Goal: Information Seeking & Learning: Learn about a topic

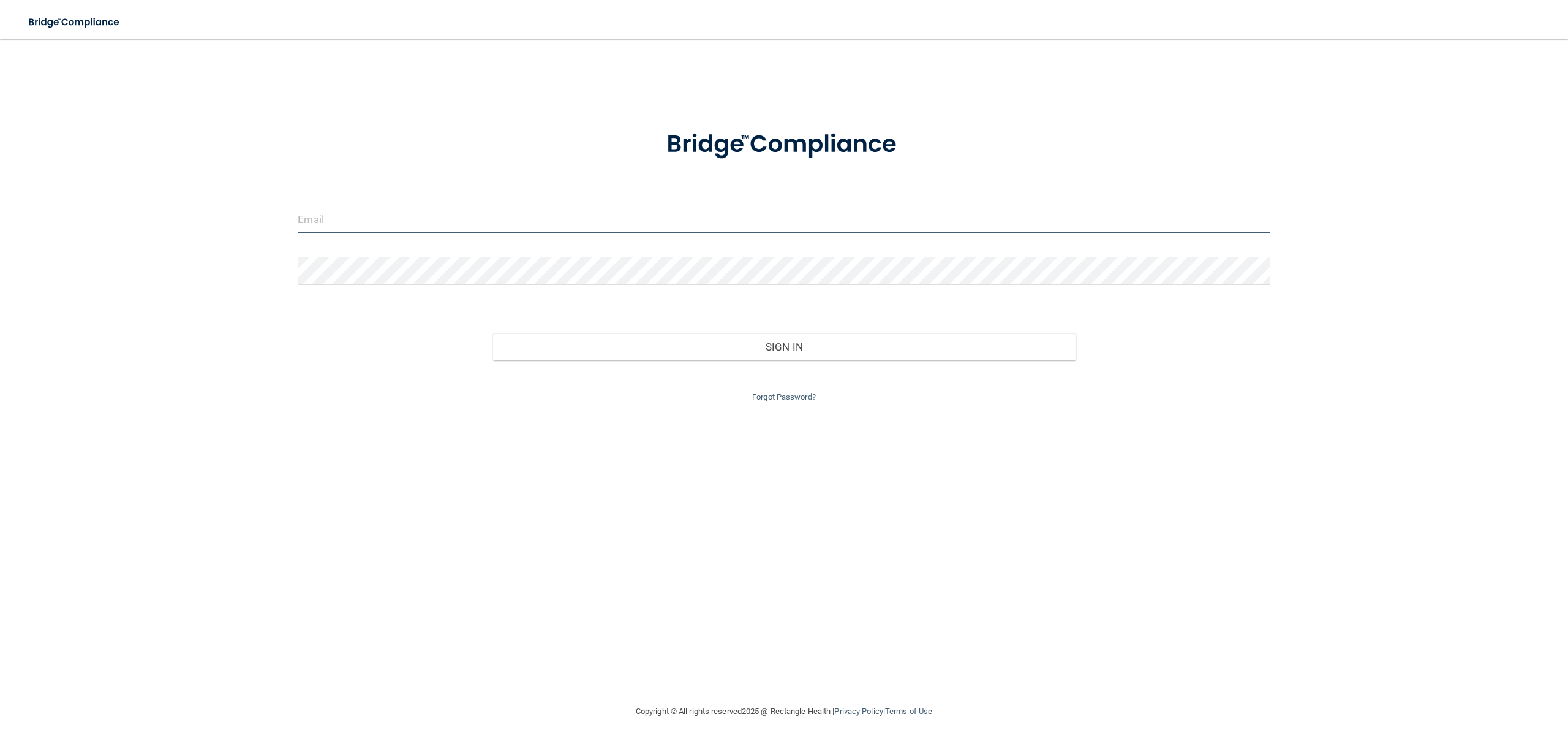
click at [875, 220] on input "email" at bounding box center [783, 220] width 972 height 28
type input "[EMAIL_ADDRESS][DOMAIN_NAME]"
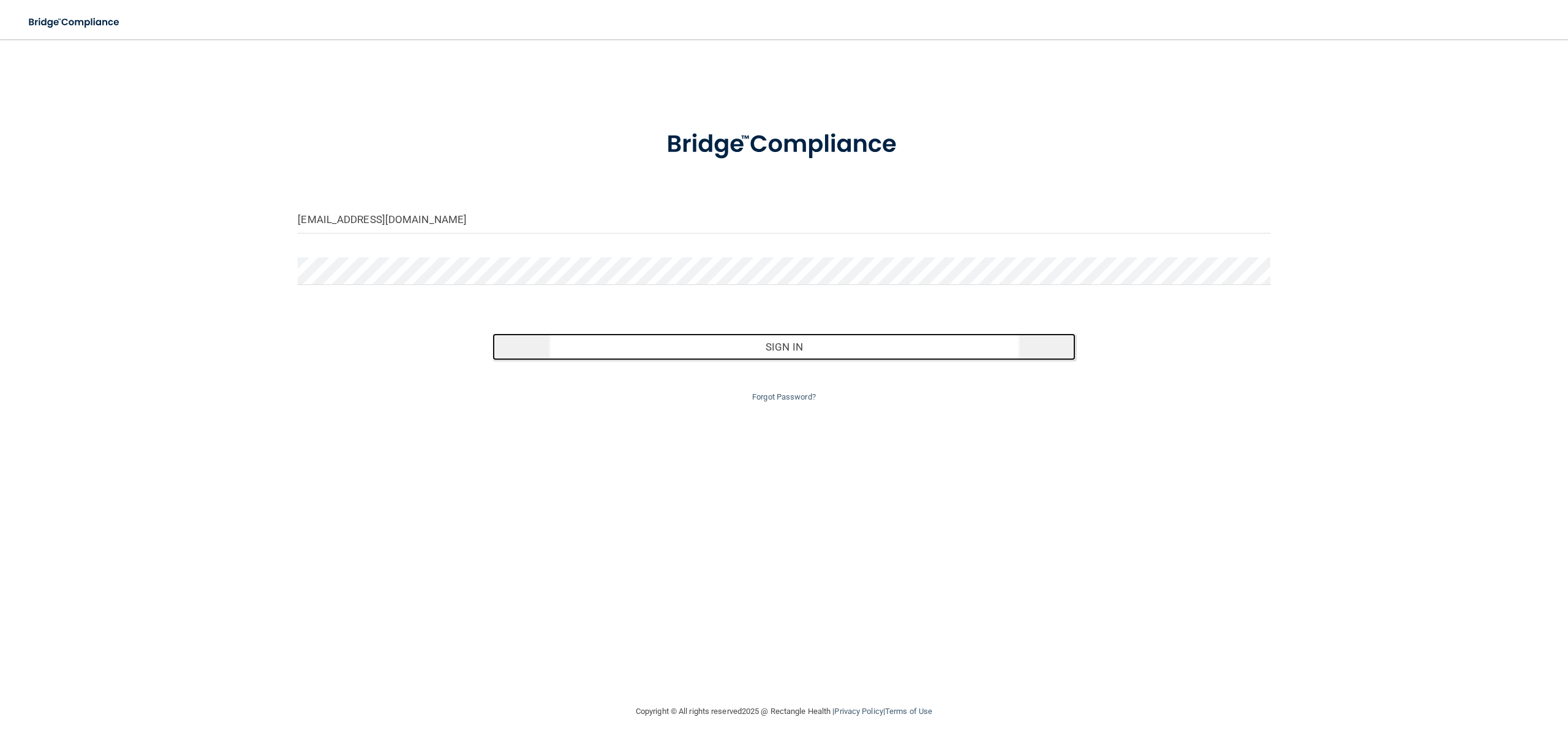
click at [513, 336] on button "Sign In" at bounding box center [784, 346] width 583 height 27
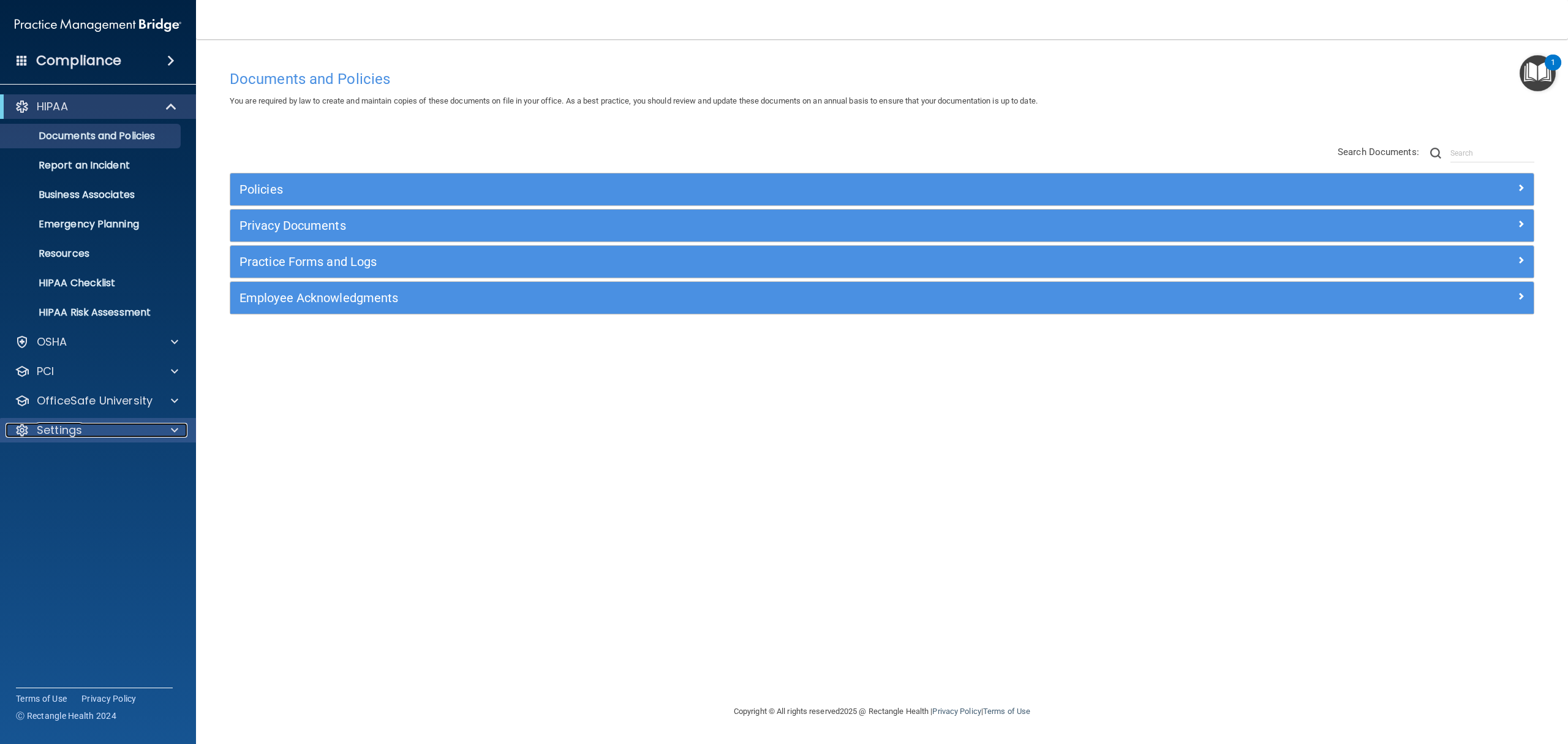
click at [75, 436] on p "Settings" at bounding box center [60, 430] width 46 height 15
click at [72, 487] on p "My Users" at bounding box center [91, 489] width 167 height 12
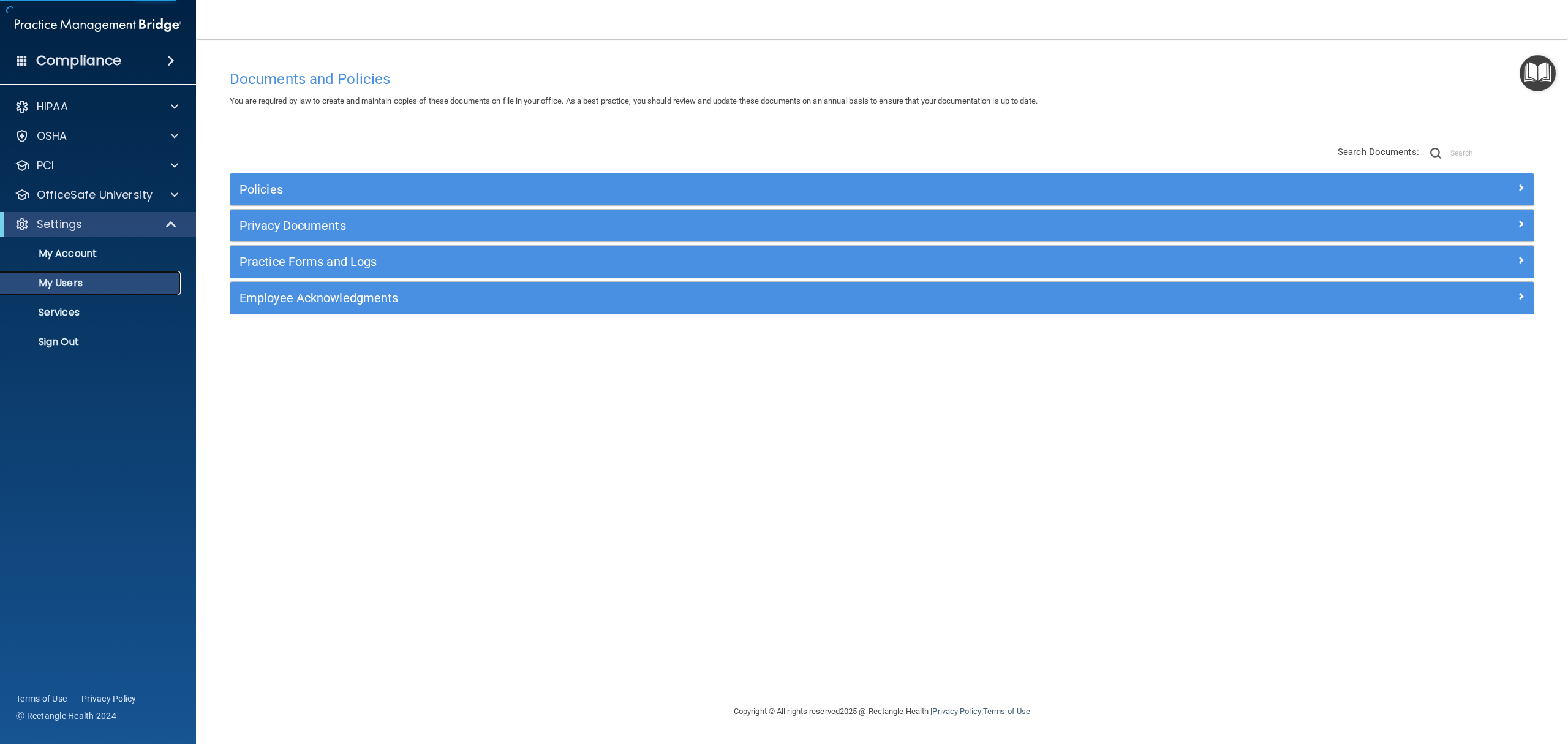
select select "20"
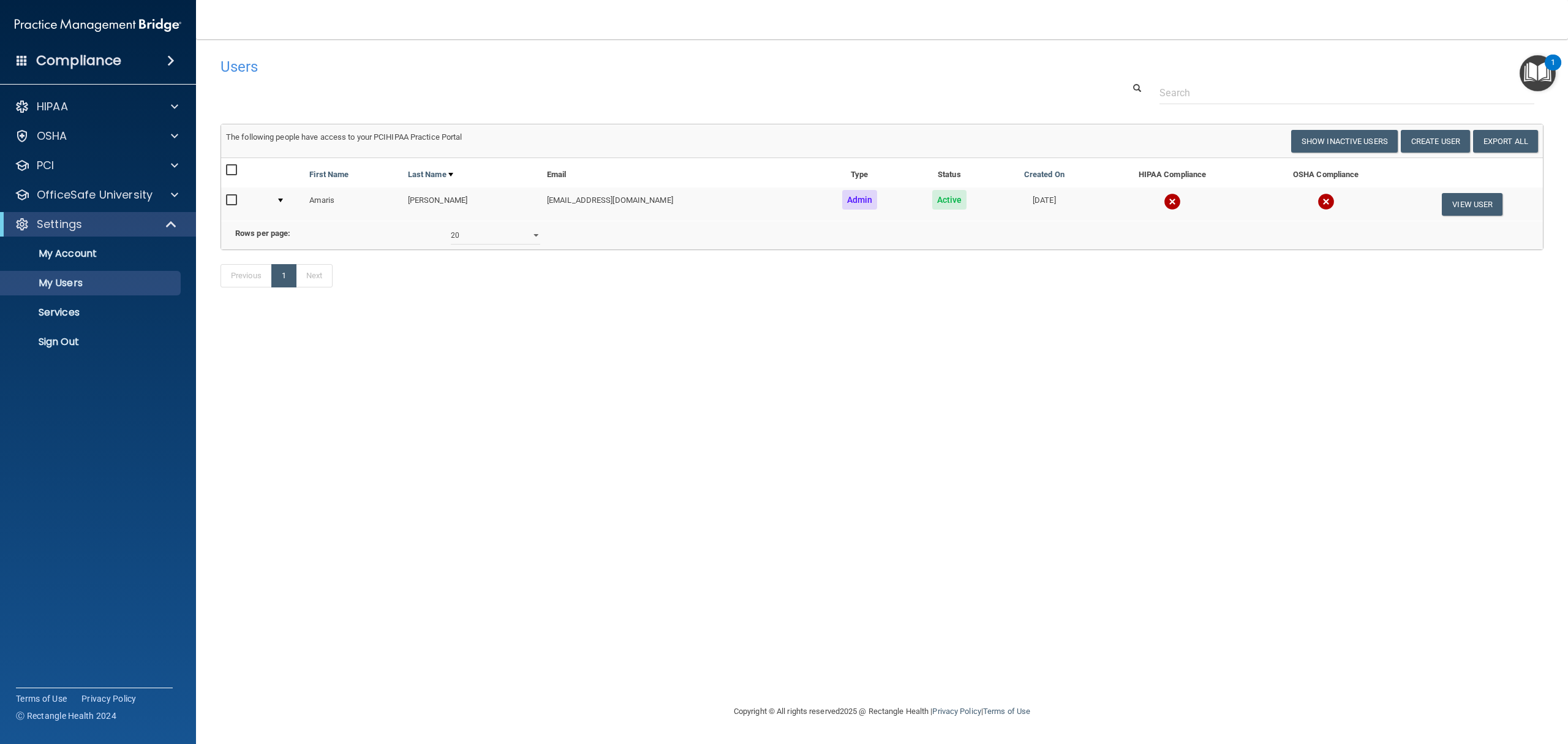
click at [172, 60] on span at bounding box center [170, 60] width 7 height 15
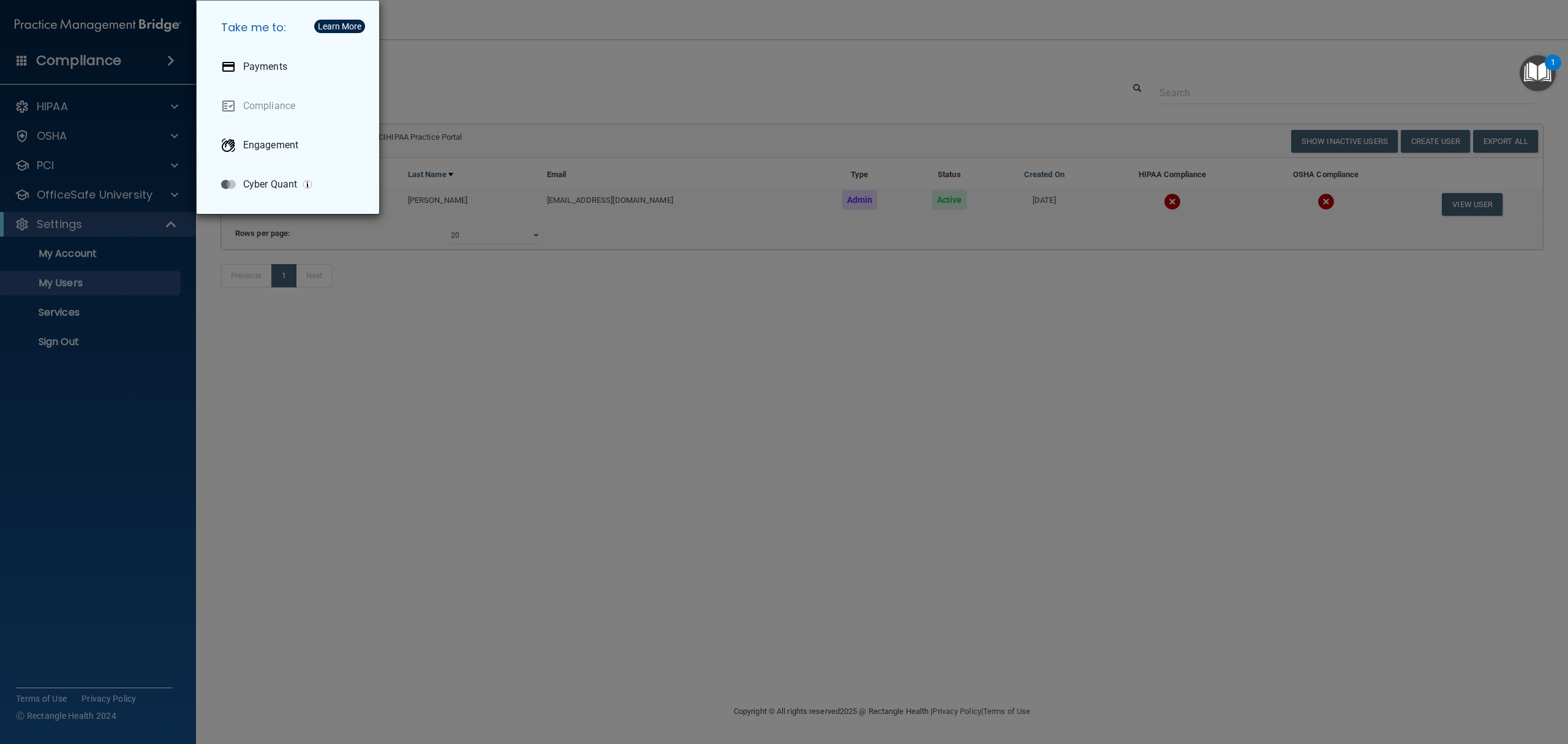
drag, startPoint x: 587, startPoint y: 263, endPoint x: 562, endPoint y: 322, distance: 64.1
click at [585, 263] on div "Take me to: Payments Compliance Engagement Cyber Quant" at bounding box center [784, 372] width 1568 height 744
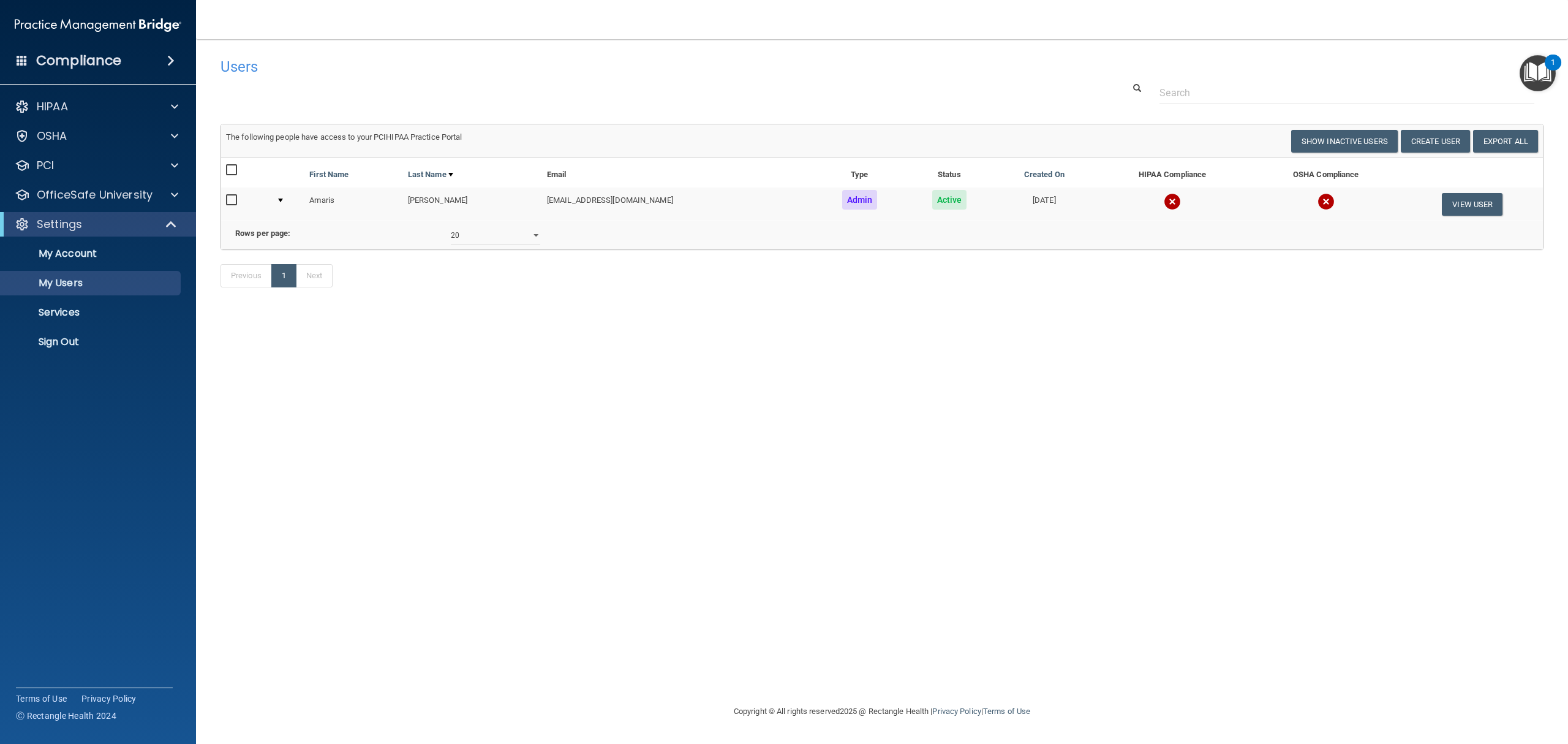
click at [1133, 193] on td at bounding box center [1173, 203] width 156 height 33
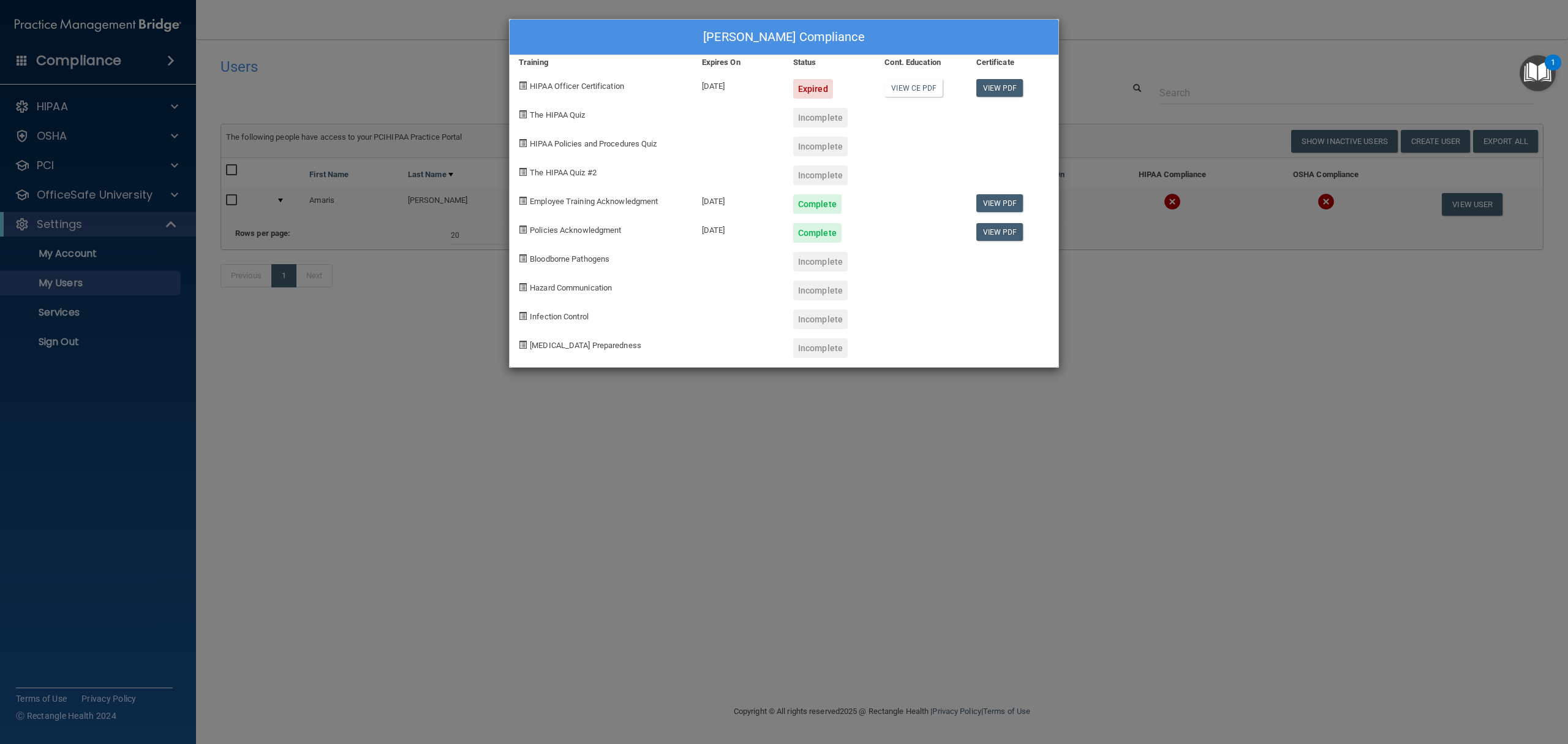
click at [1222, 528] on div "Amaris Conerty's Compliance Training Expires On Status Cont. Education Certific…" at bounding box center [784, 372] width 1568 height 744
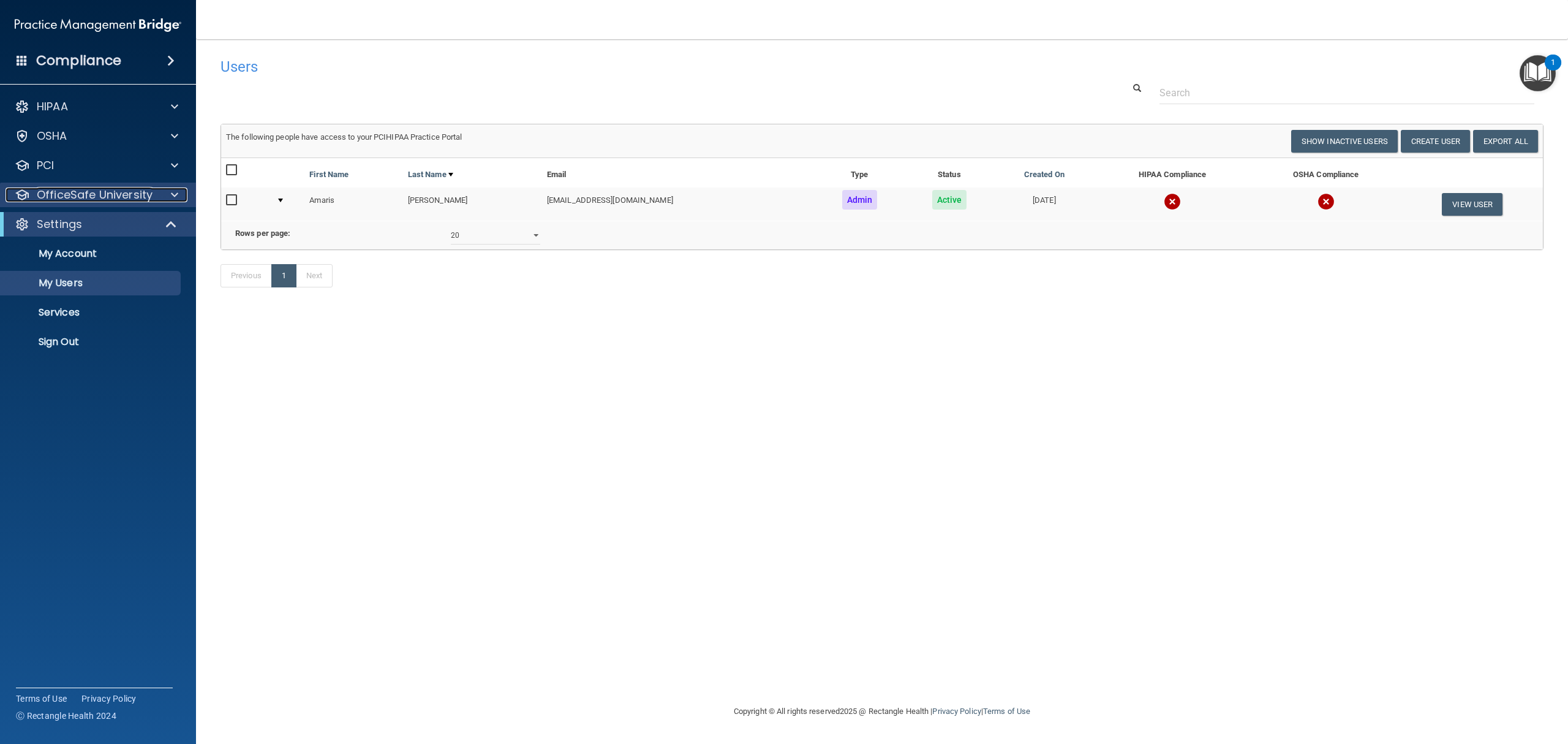
click at [74, 199] on p "OfficeSafe University" at bounding box center [95, 195] width 115 height 15
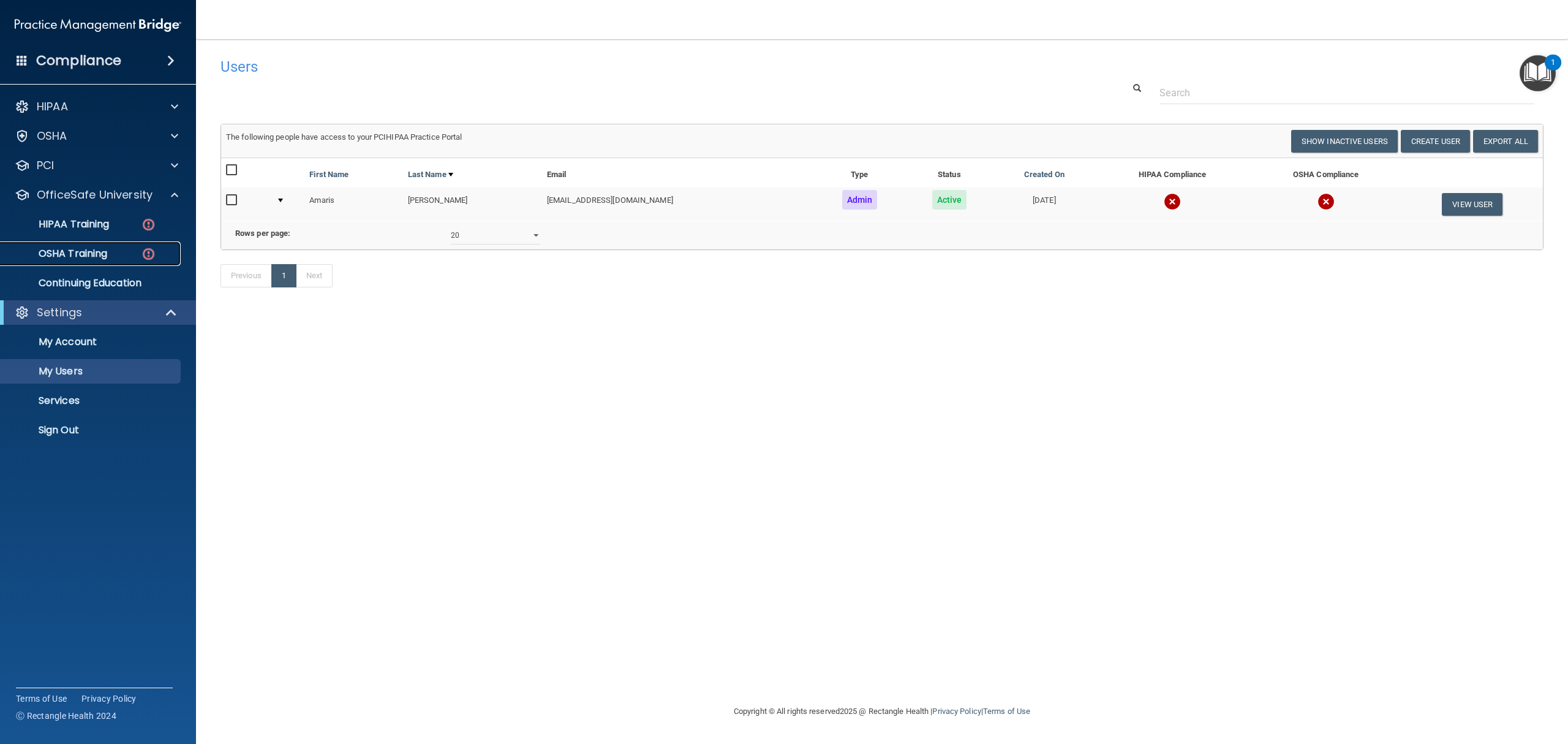
click at [88, 256] on p "OSHA Training" at bounding box center [58, 254] width 99 height 12
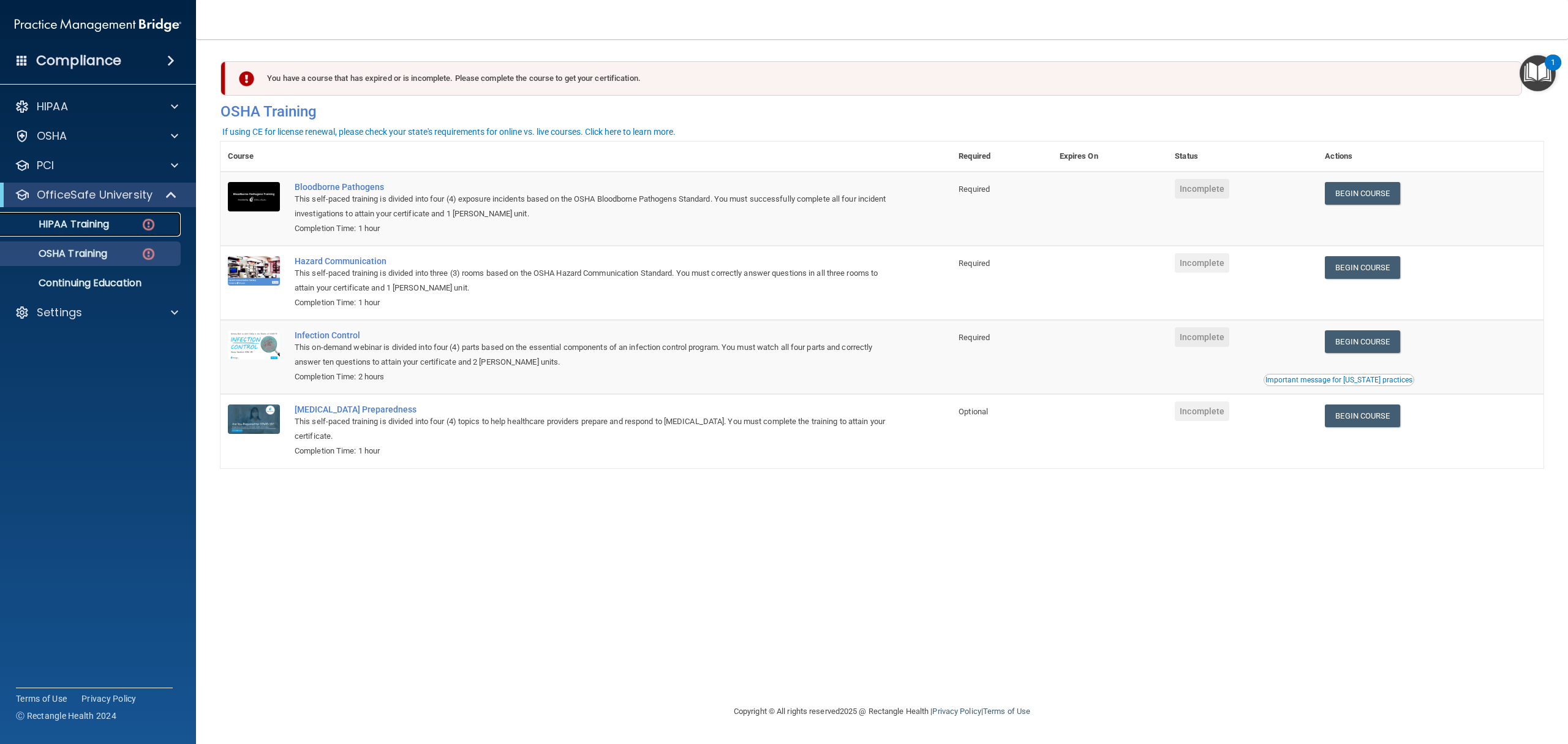
click at [105, 228] on p "HIPAA Training" at bounding box center [58, 224] width 101 height 12
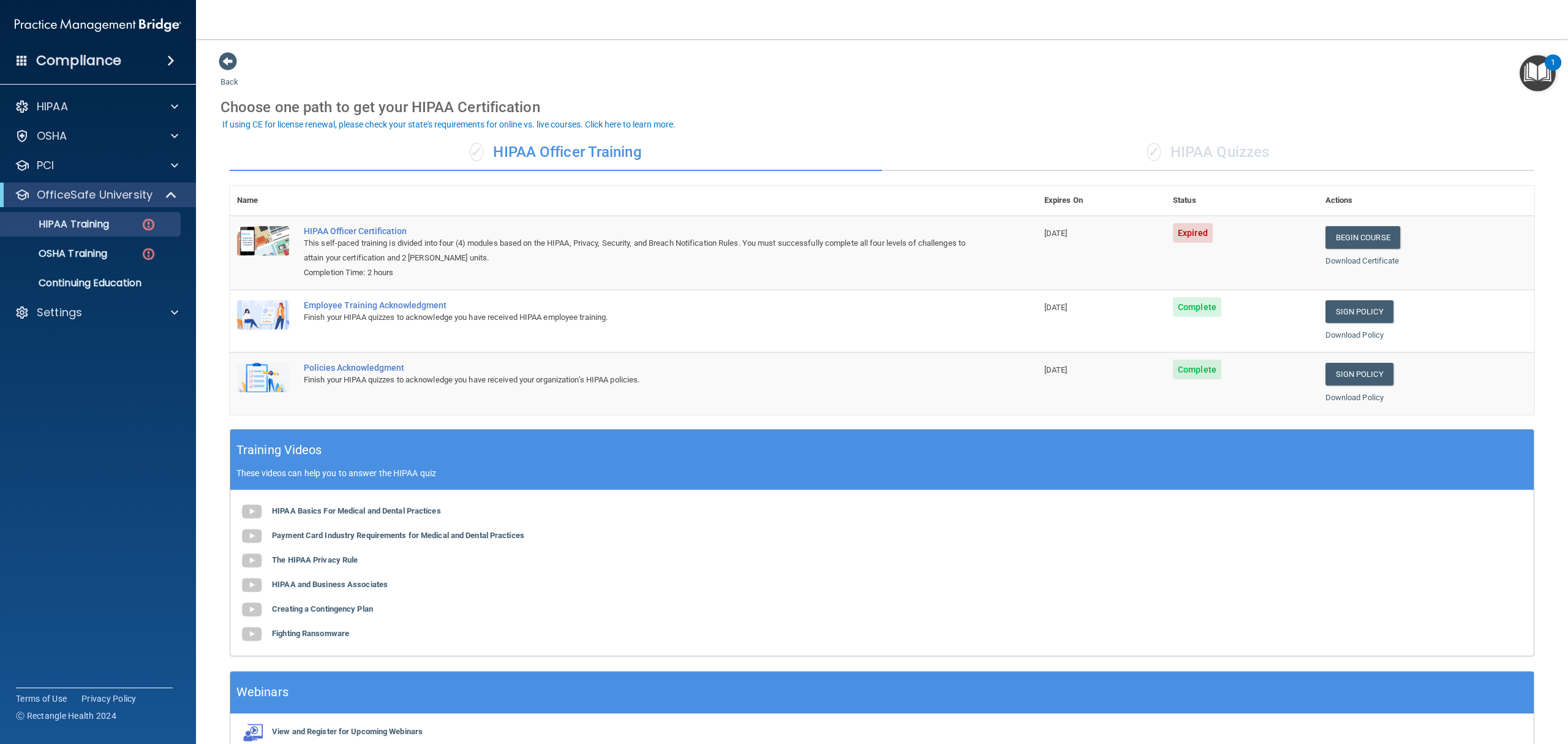
click at [1287, 138] on div "✓ HIPAA Quizzes" at bounding box center [1208, 152] width 652 height 37
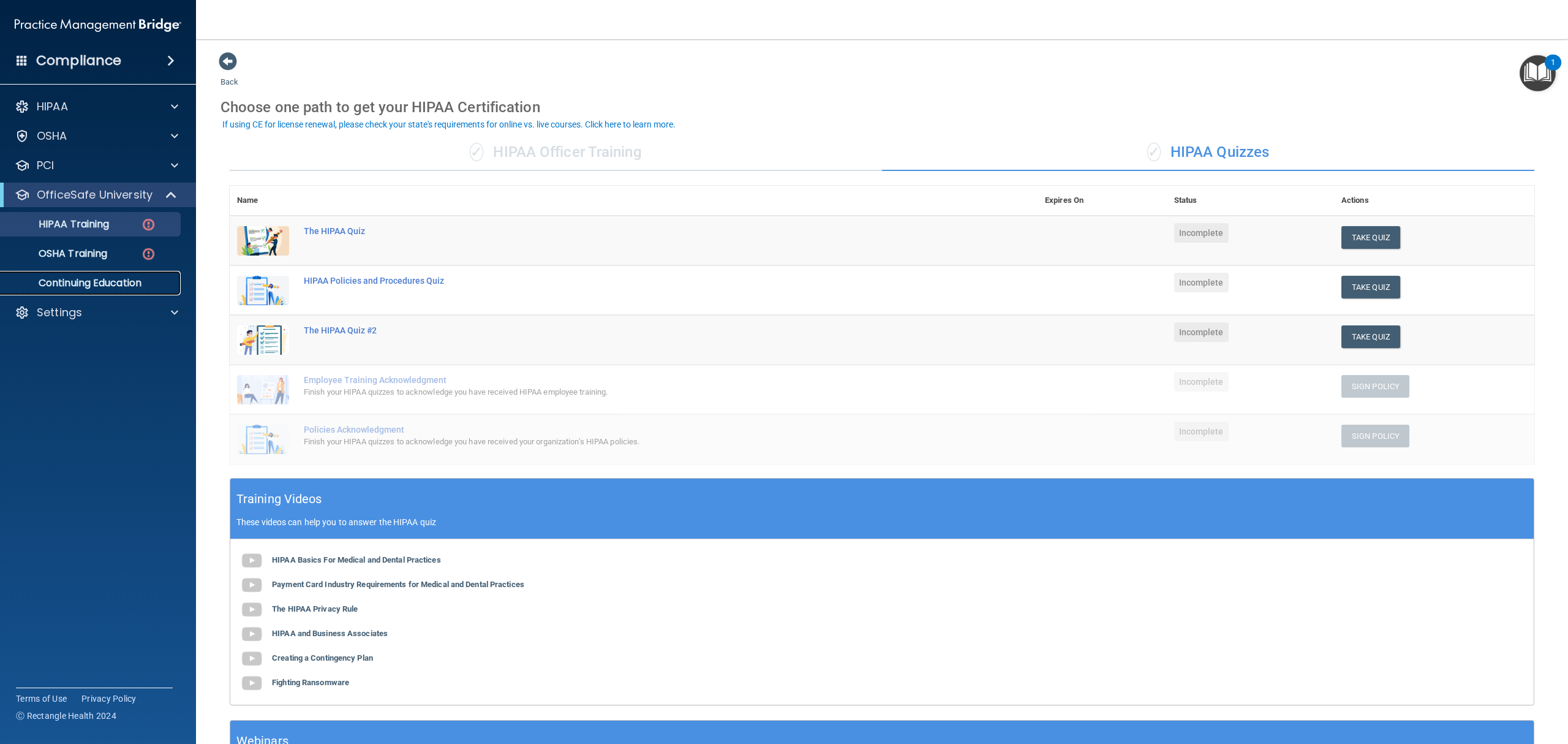
click at [89, 284] on p "Continuing Education" at bounding box center [91, 283] width 167 height 12
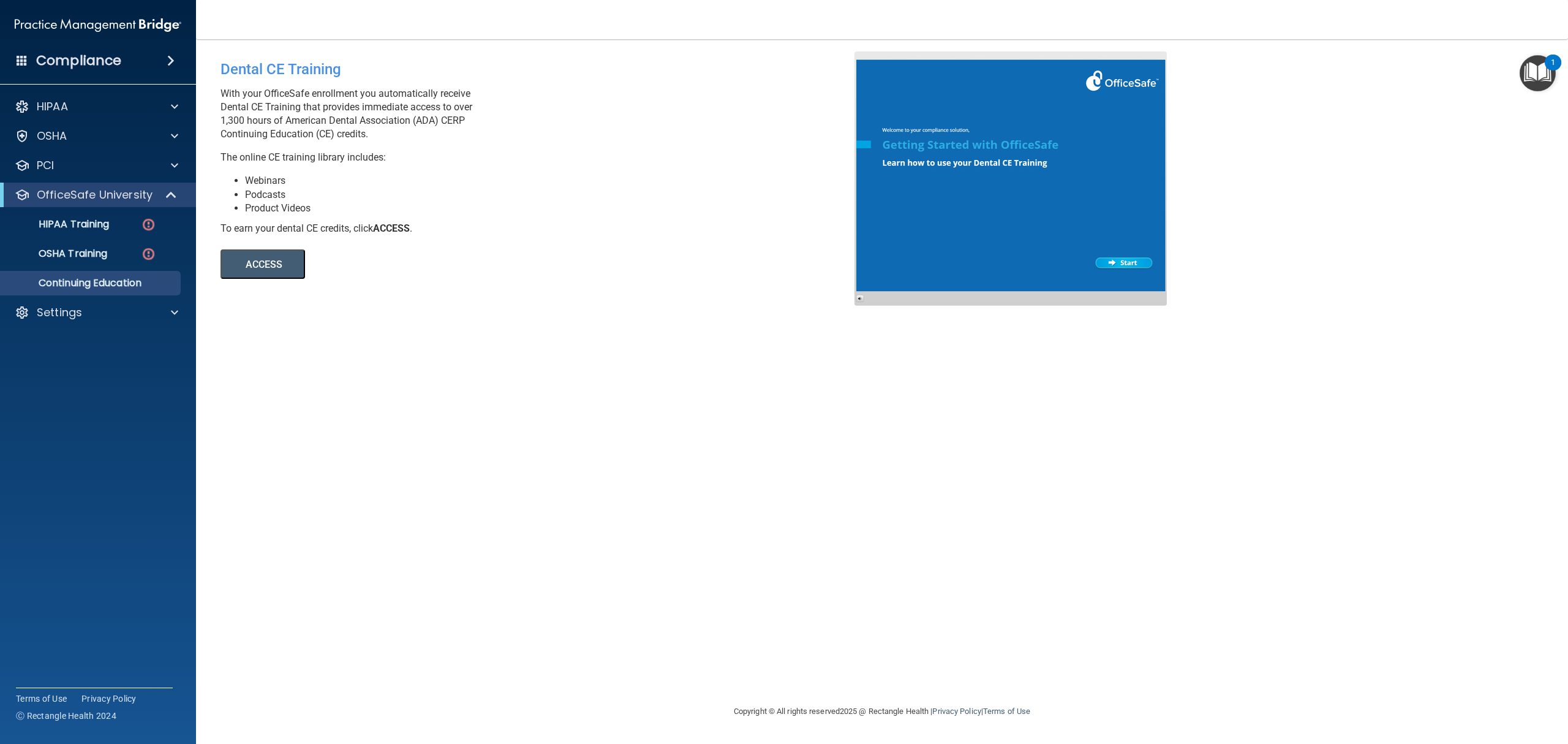
click at [268, 263] on button "ACCESS" at bounding box center [263, 264] width 85 height 30
click at [108, 113] on div "HIPAA" at bounding box center [81, 107] width 152 height 15
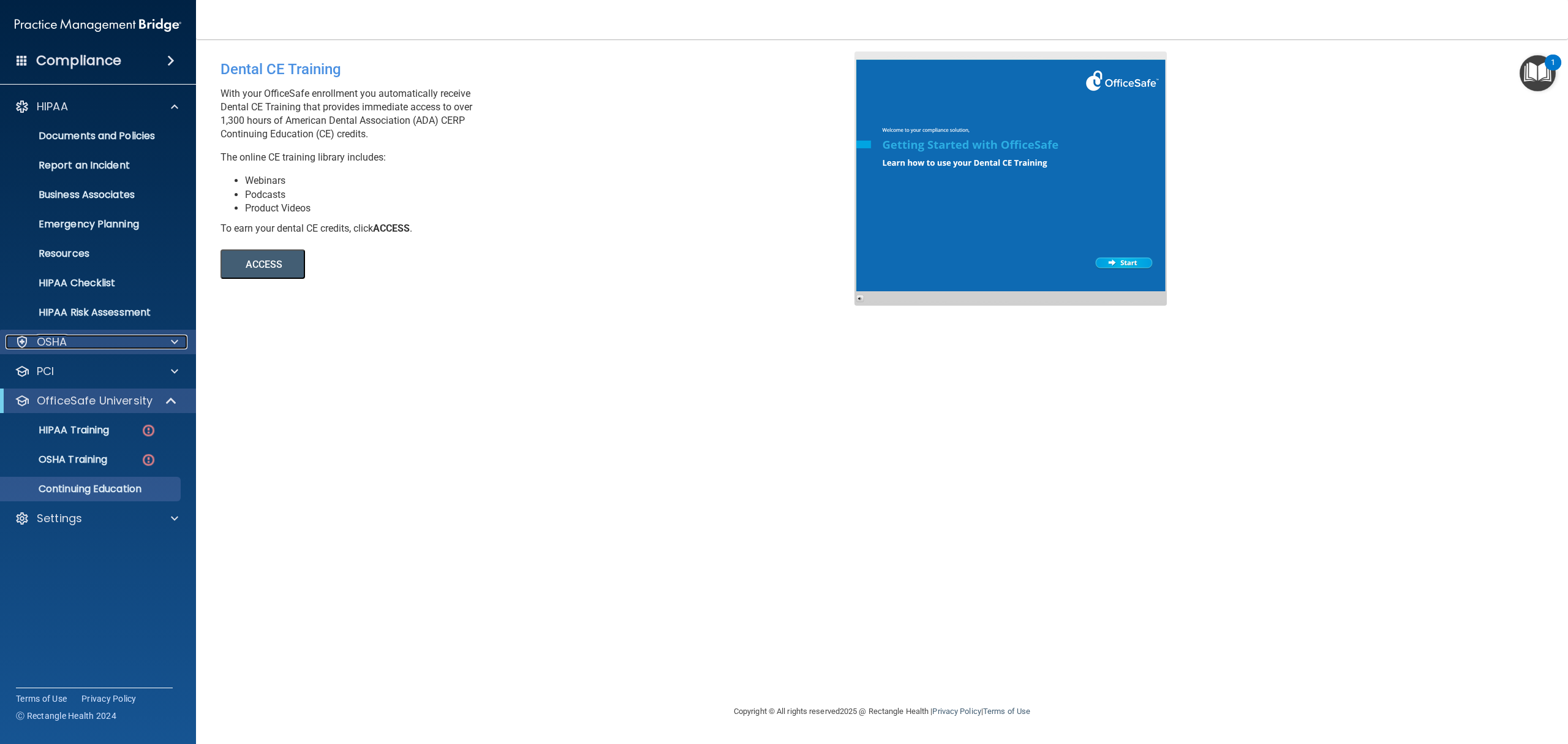
click at [36, 339] on div "OSHA" at bounding box center [81, 342] width 152 height 15
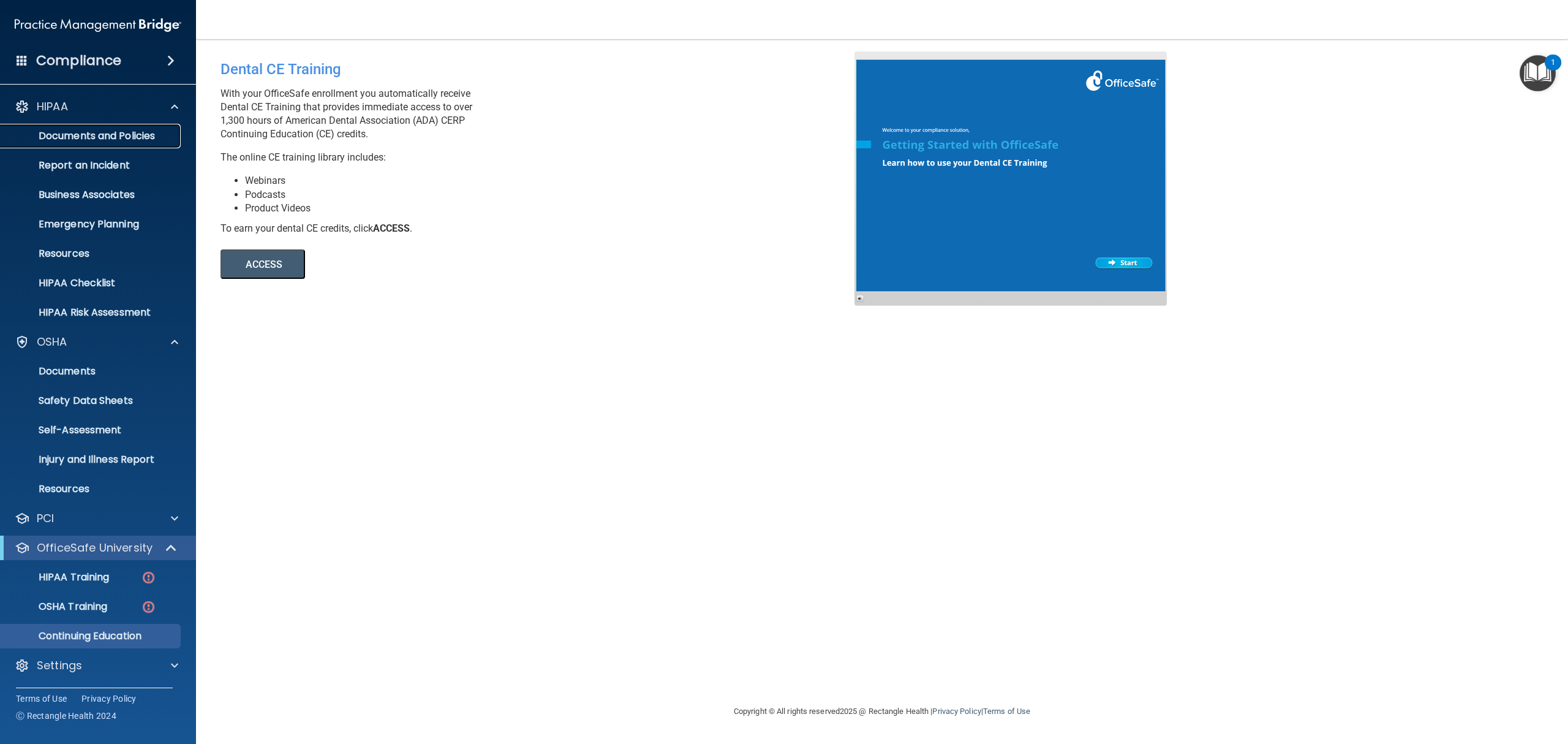
click at [48, 134] on p "Documents and Policies" at bounding box center [91, 136] width 167 height 12
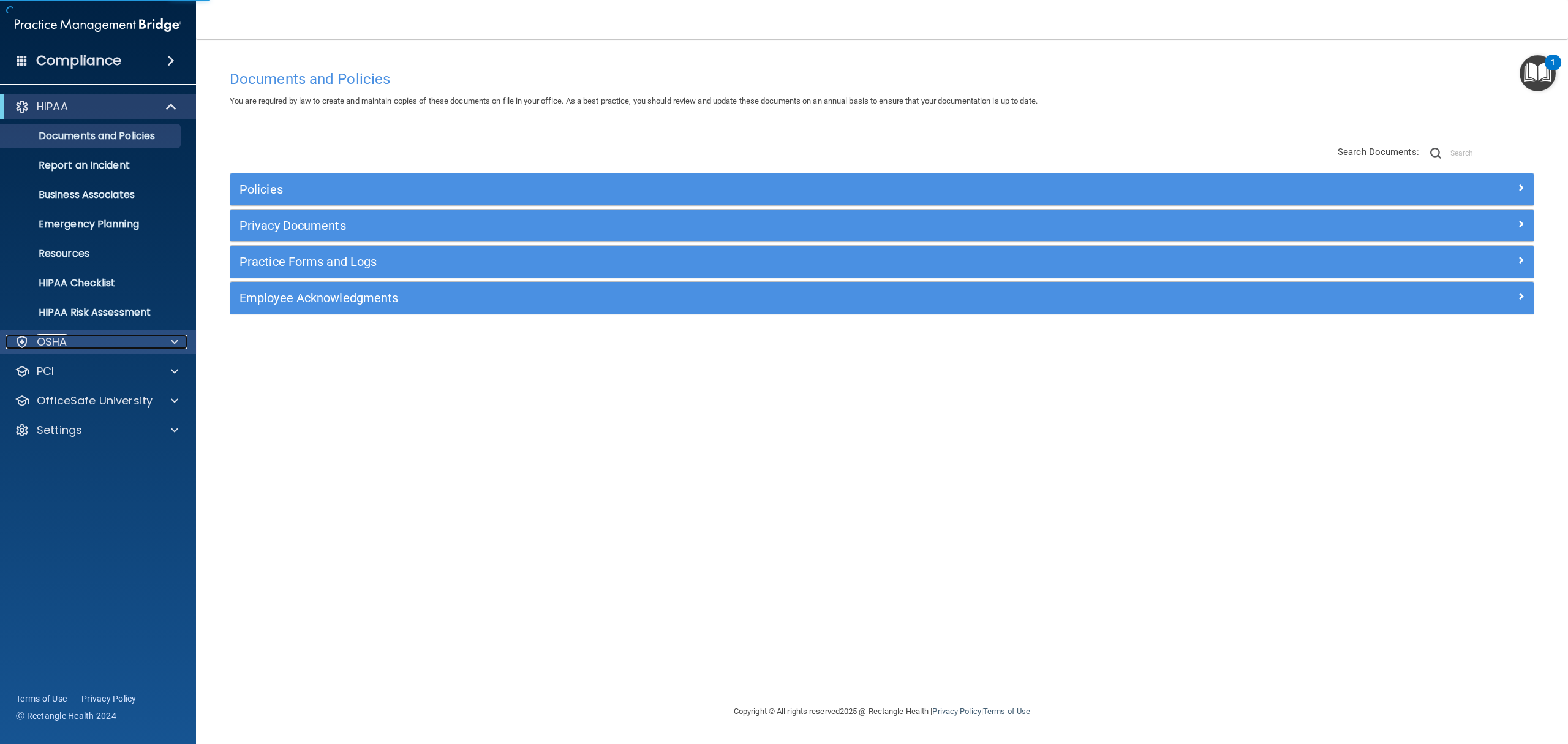
click at [118, 339] on div "OSHA" at bounding box center [81, 342] width 152 height 15
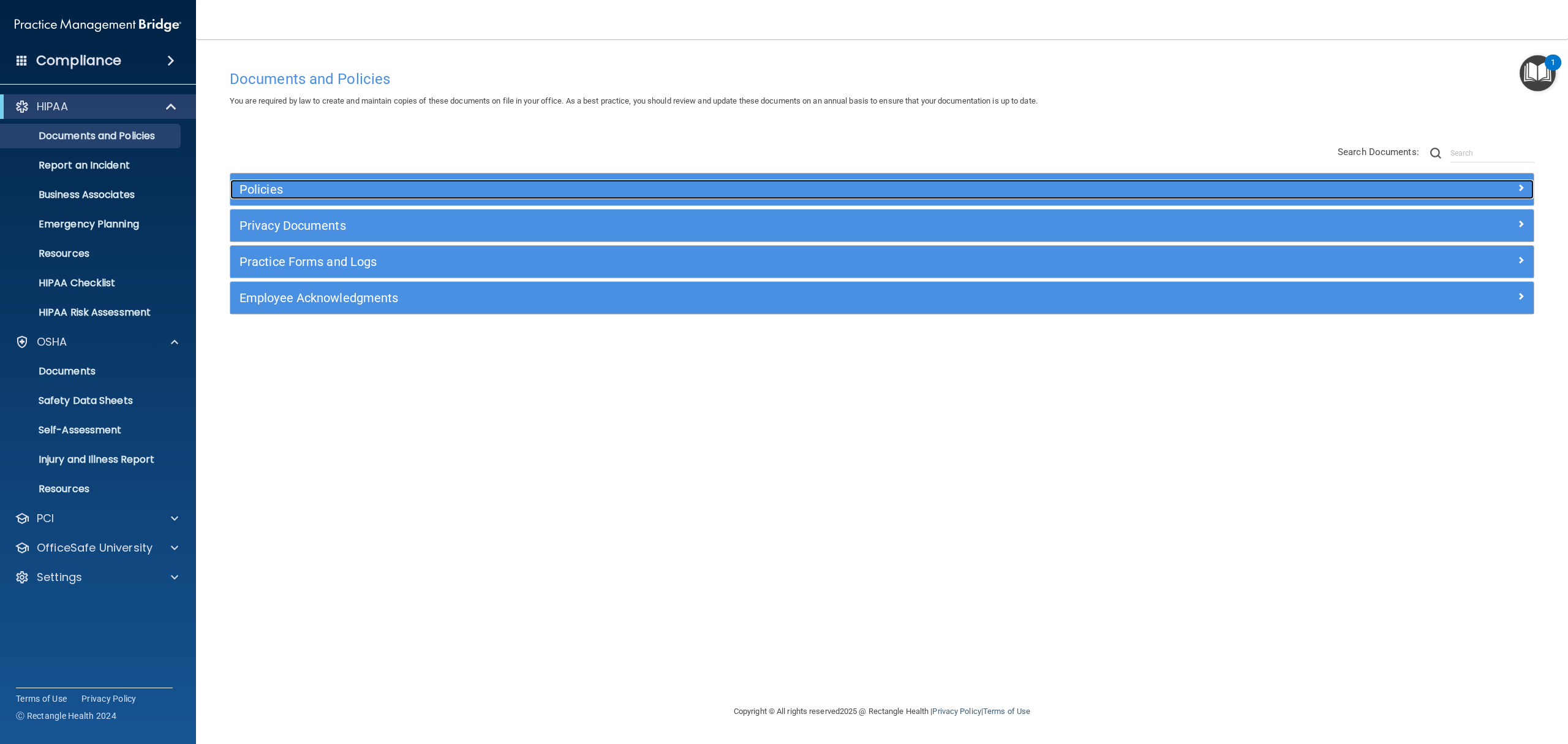
click at [272, 194] on h5 "Policies" at bounding box center [719, 189] width 959 height 13
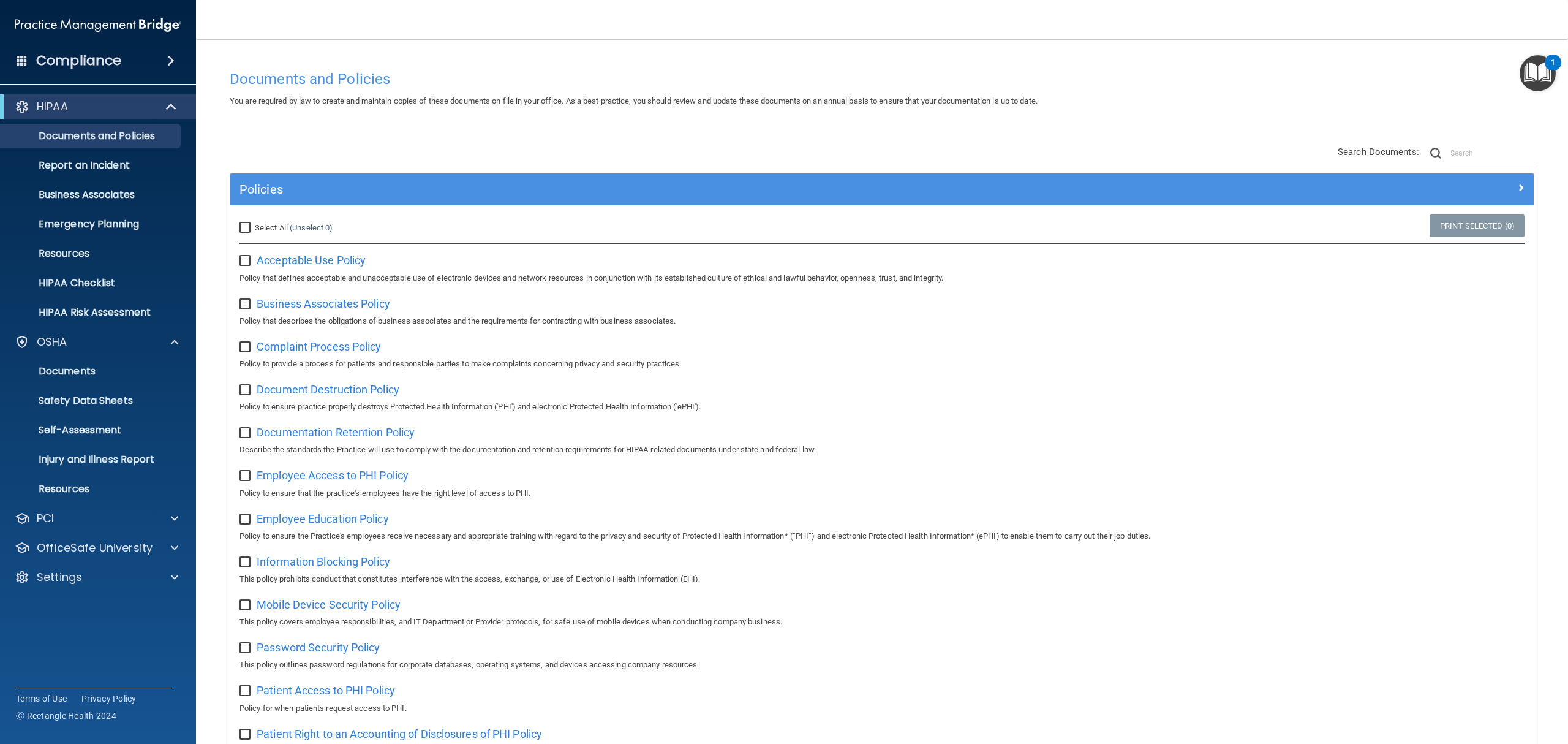
click at [337, 177] on div "Policies" at bounding box center [882, 189] width 1304 height 32
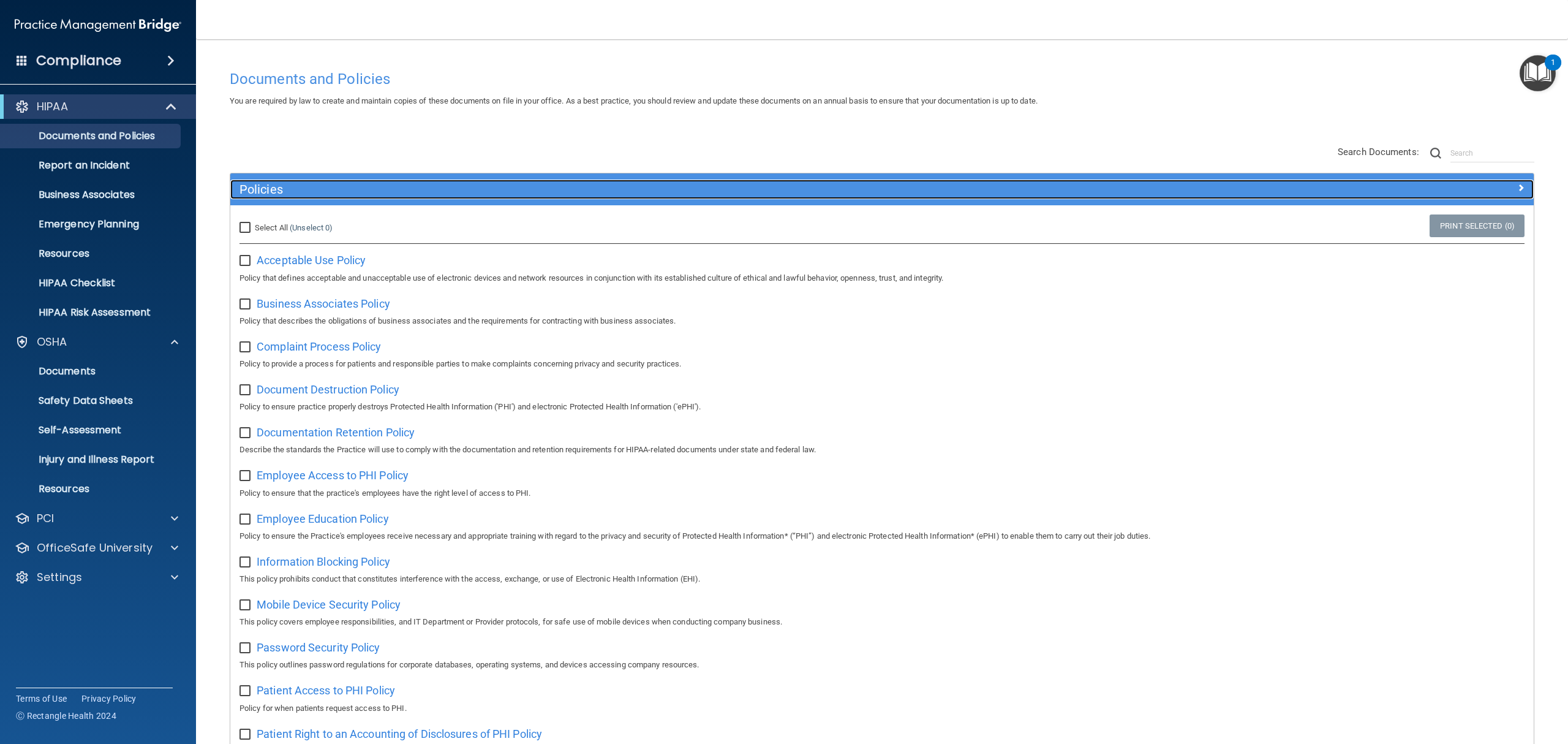
click at [280, 183] on h5 "Policies" at bounding box center [719, 189] width 959 height 13
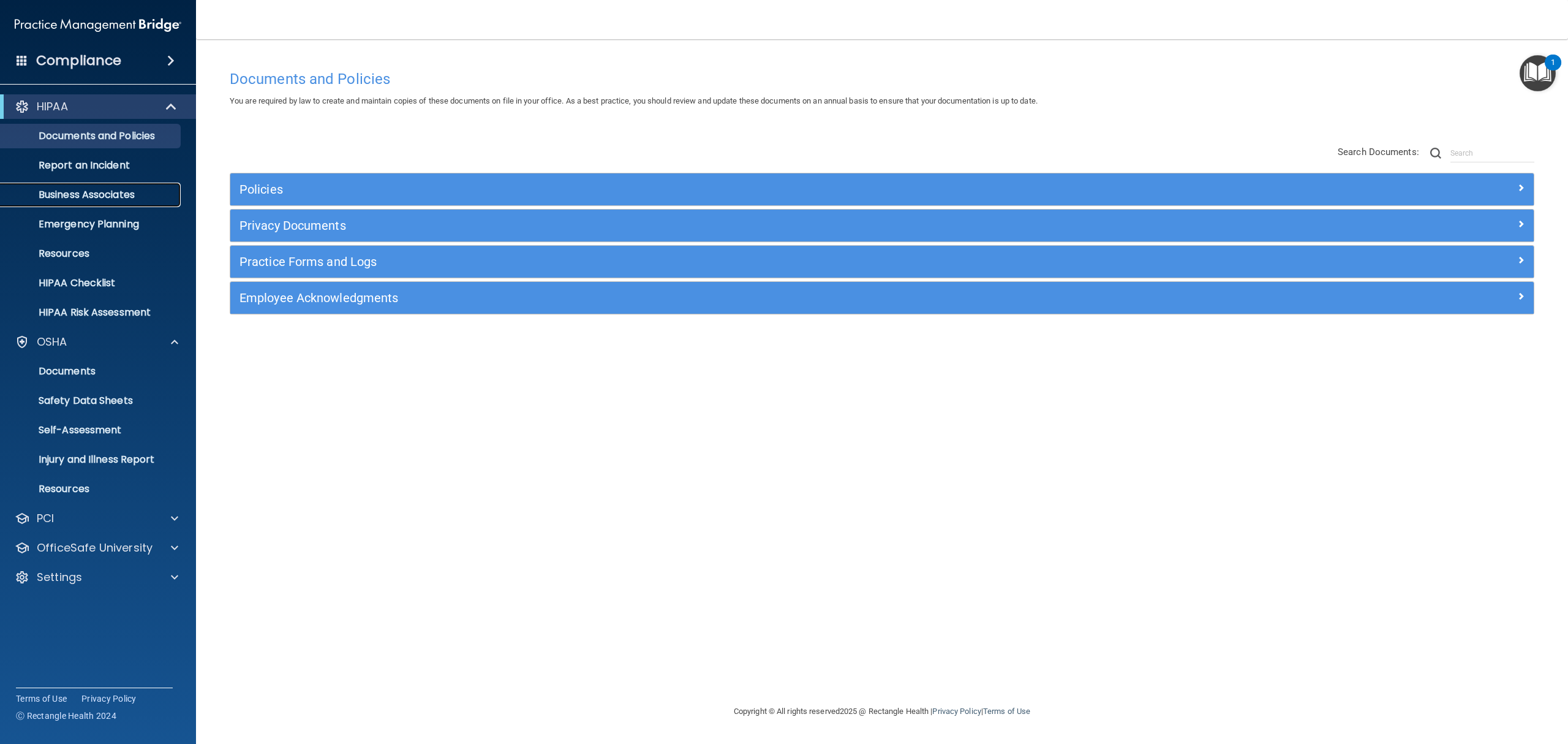
click at [123, 199] on p "Business Associates" at bounding box center [91, 195] width 167 height 12
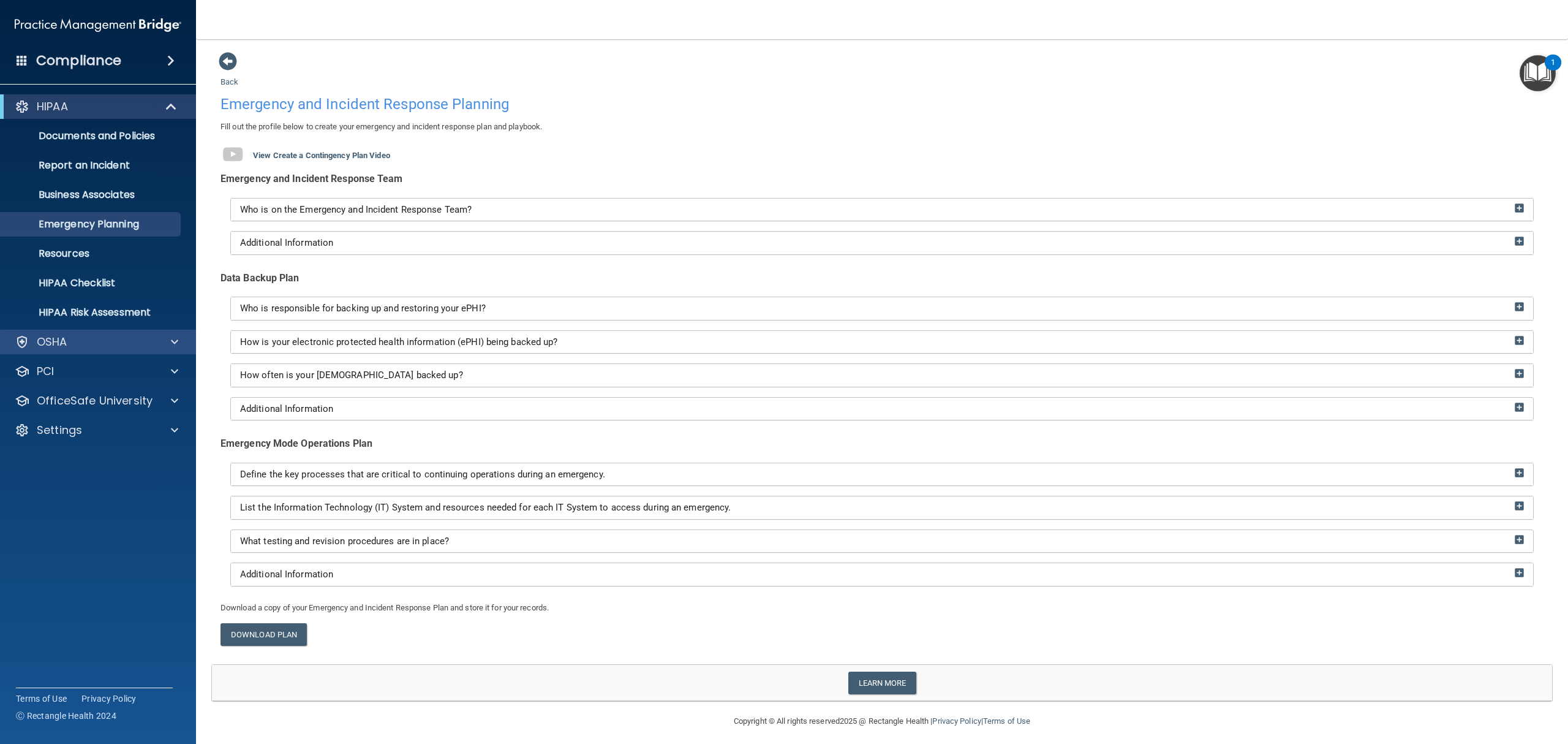
click at [52, 331] on div "HIPAA Documents and Policies Report an Incident Business Associates Emergency P…" at bounding box center [98, 271] width 197 height 363
click at [52, 331] on div "OSHA" at bounding box center [98, 342] width 197 height 25
click at [62, 348] on p "OSHA" at bounding box center [52, 342] width 31 height 15
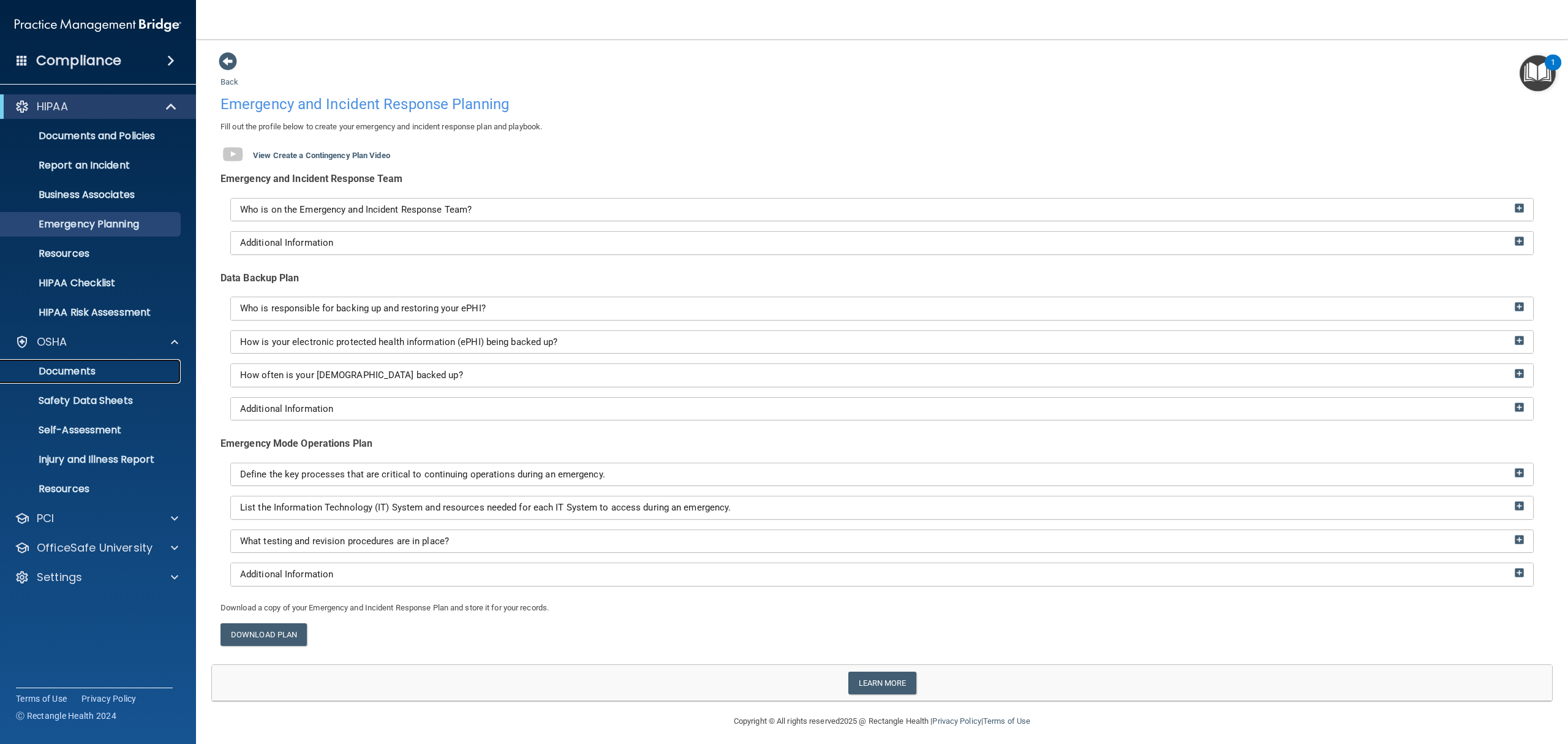
click at [72, 383] on link "Documents" at bounding box center [84, 371] width 193 height 25
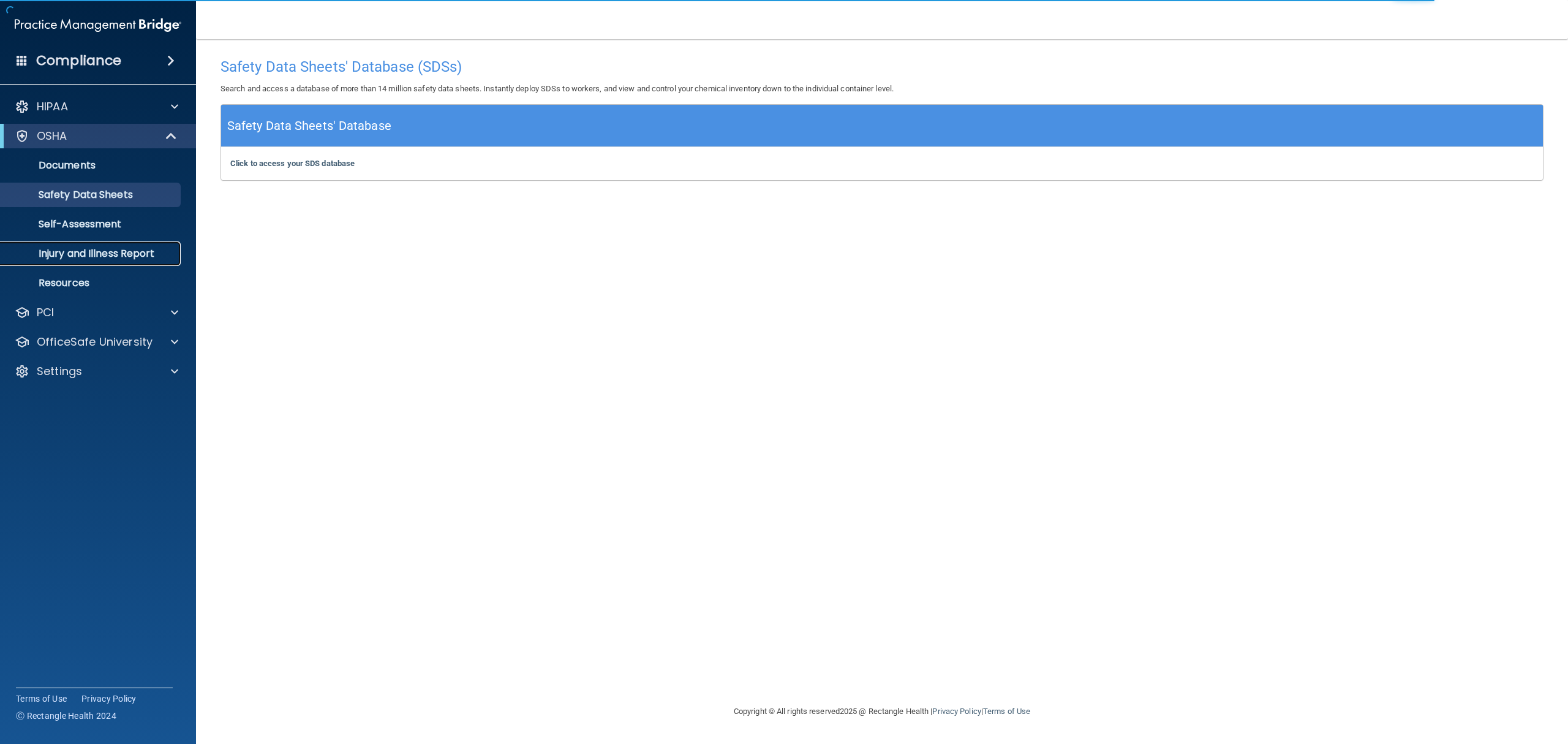
click at [95, 248] on p "Injury and Illness Report" at bounding box center [91, 254] width 167 height 12
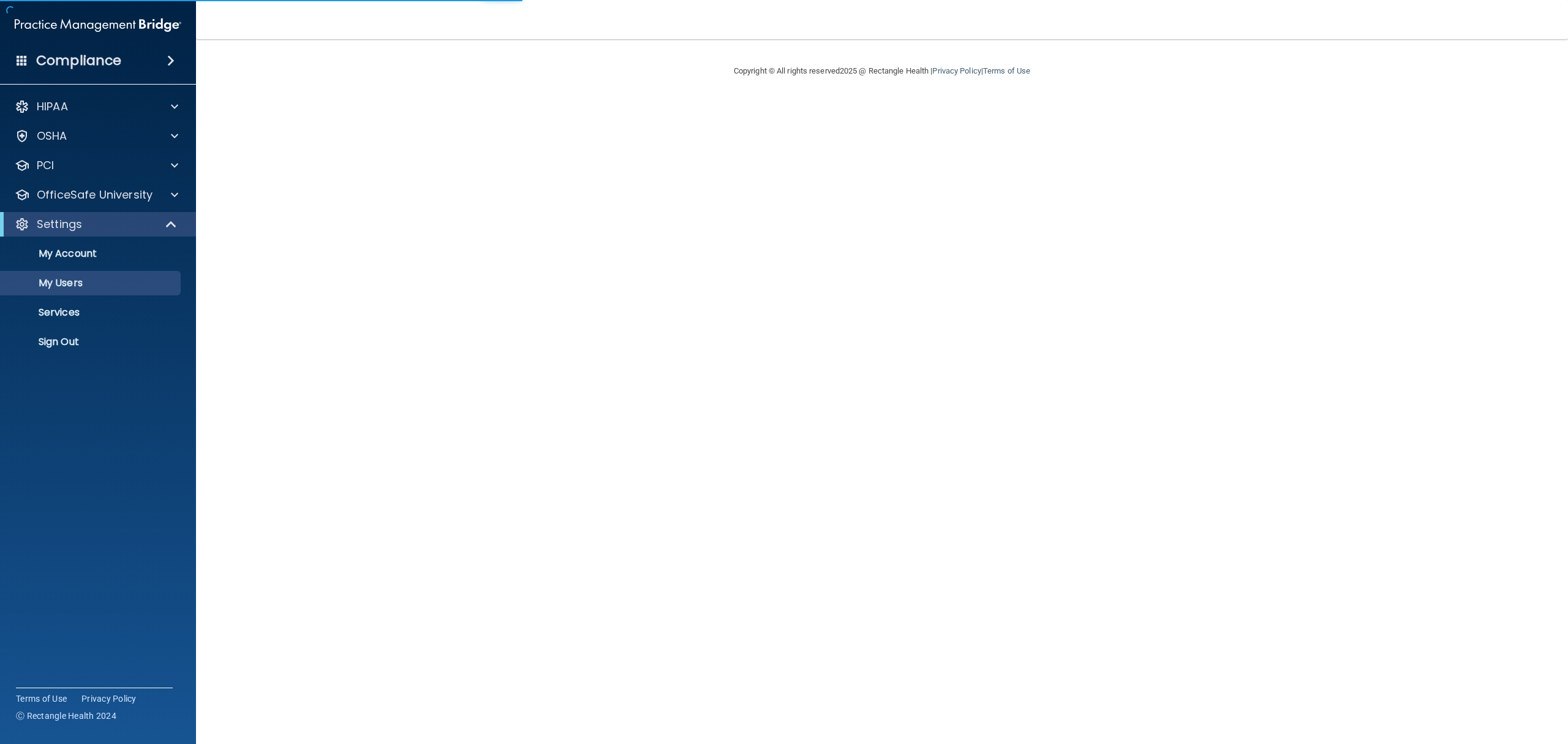
select select "20"
